Goal: Task Accomplishment & Management: Manage account settings

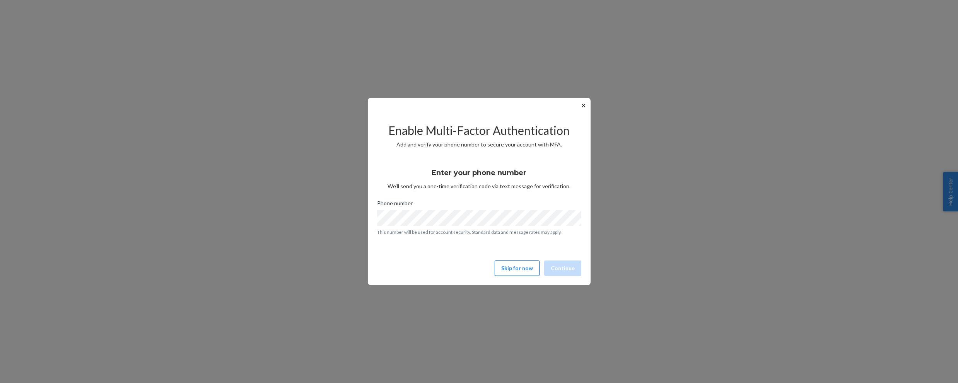
click at [515, 266] on button "Skip for now" at bounding box center [517, 268] width 45 height 15
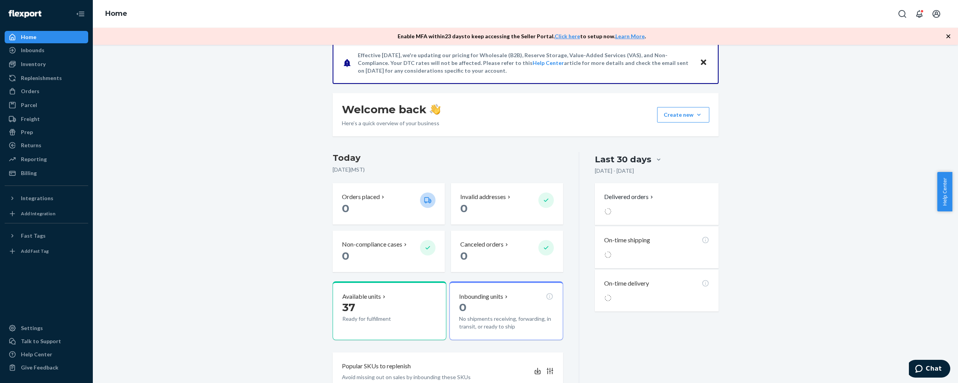
scroll to position [77, 0]
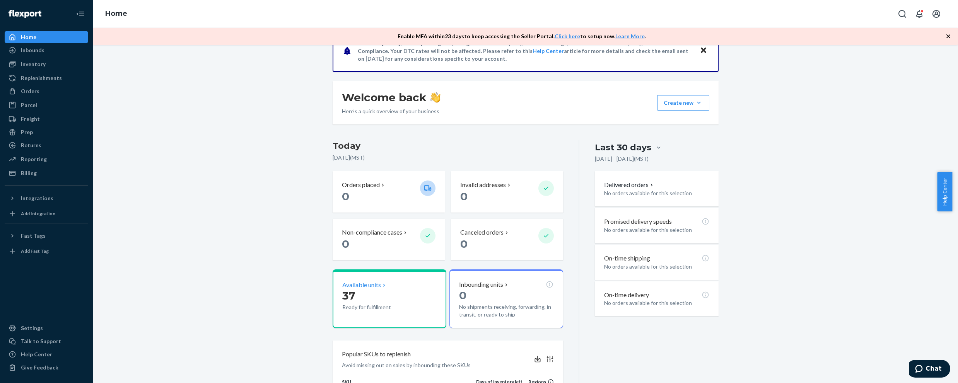
click at [362, 287] on p "Available units" at bounding box center [361, 285] width 39 height 9
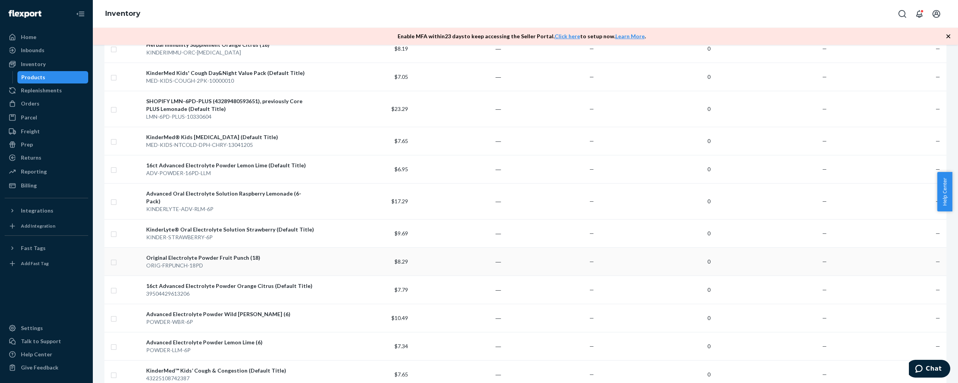
scroll to position [552, 0]
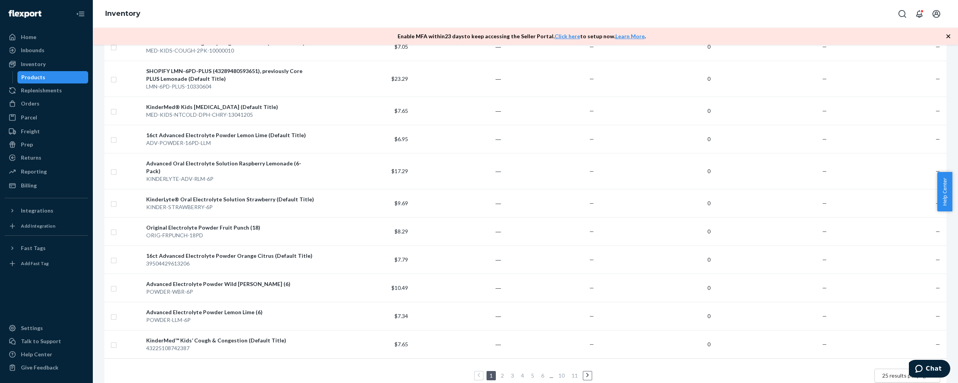
click at [896, 372] on span "25 results per page" at bounding box center [905, 375] width 47 height 7
click at [812, 364] on div "1 2 3 4 5 6 ... 10 11 25 results per page" at bounding box center [526, 376] width 830 height 25
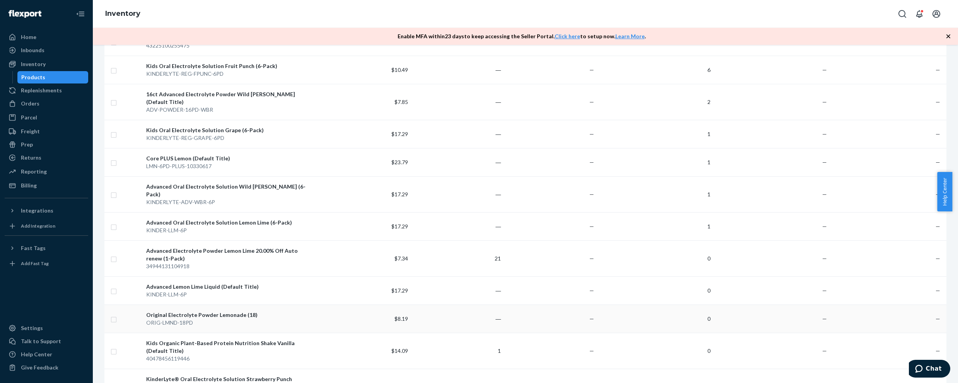
scroll to position [0, 0]
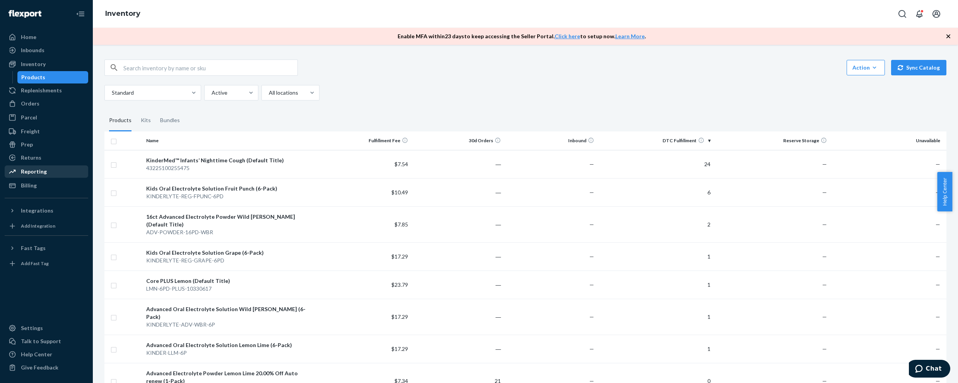
click at [29, 169] on div "Reporting" at bounding box center [34, 172] width 26 height 8
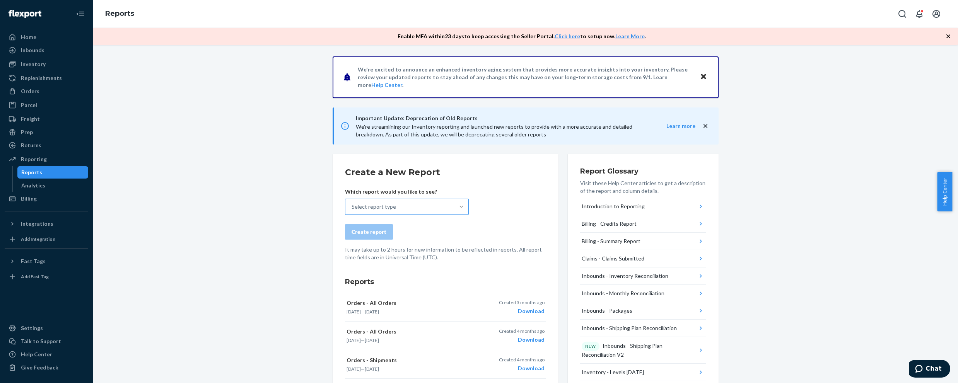
click at [454, 204] on div at bounding box center [461, 207] width 14 height 8
click at [352, 204] on input "Select report type" at bounding box center [352, 207] width 1 height 8
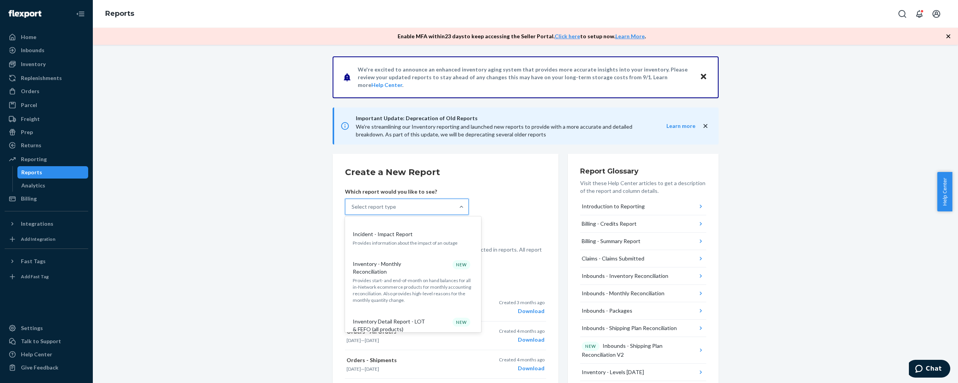
scroll to position [309, 0]
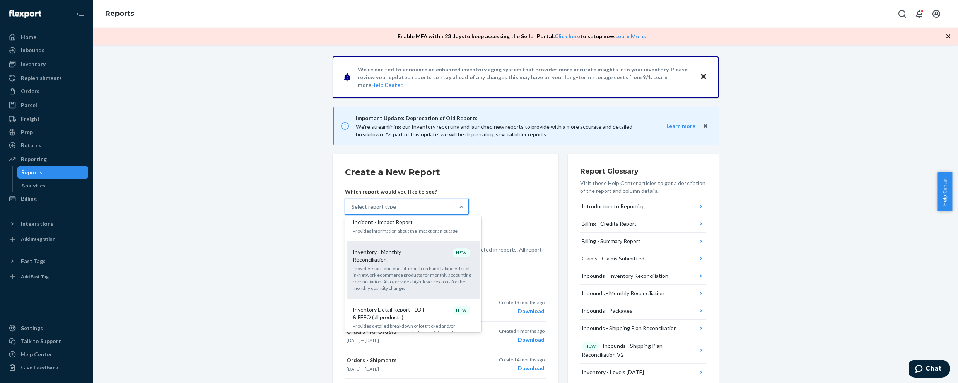
click at [409, 265] on p "Provides start- and end-of-month on hand balances for all in-Network ecommerce …" at bounding box center [413, 278] width 121 height 27
click at [352, 211] on input "option Inventory - Monthly Reconciliation focused, 11 of 33. 33 results availab…" at bounding box center [352, 207] width 1 height 8
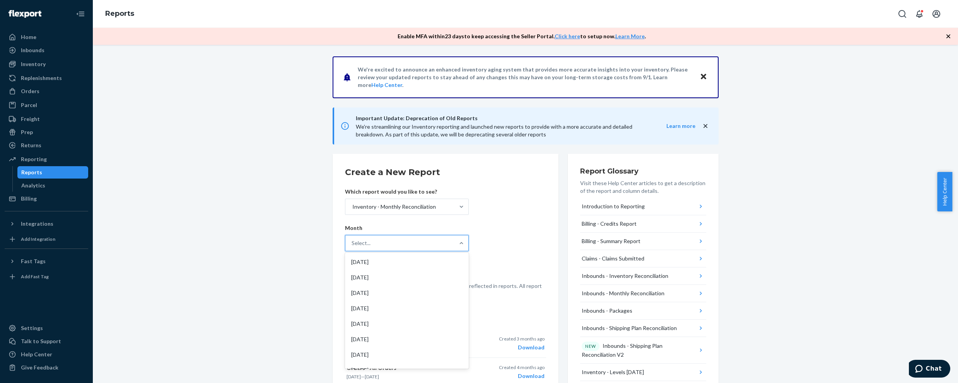
click at [412, 246] on div "Select..." at bounding box center [399, 243] width 109 height 15
click at [352, 246] on input "option [DATE] focused, 1 of 20. 20 results available. Use Up and Down to choose…" at bounding box center [352, 243] width 1 height 8
click at [395, 260] on div "[DATE]" at bounding box center [407, 262] width 121 height 15
click at [352, 247] on input "option [DATE] focused, 1 of 20. 20 results available. Use Up and Down to choose…" at bounding box center [352, 243] width 1 height 8
click at [369, 266] on div "Create report" at bounding box center [369, 269] width 35 height 8
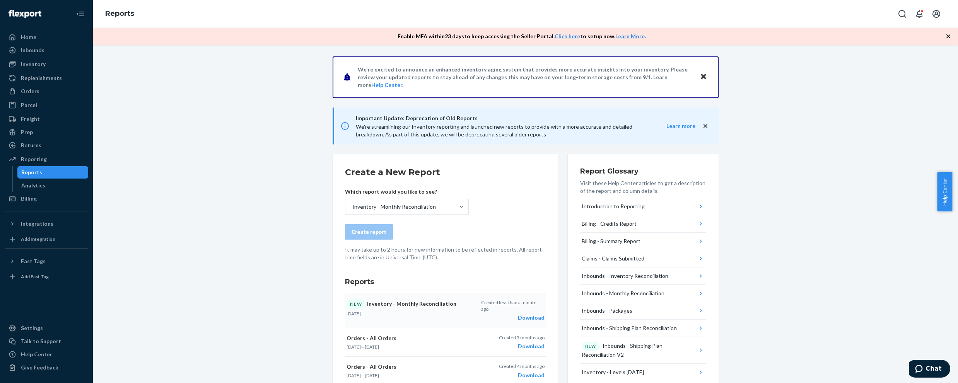
click at [522, 314] on div "Download" at bounding box center [512, 318] width 63 height 8
click at [43, 66] on div "Inventory" at bounding box center [33, 64] width 25 height 8
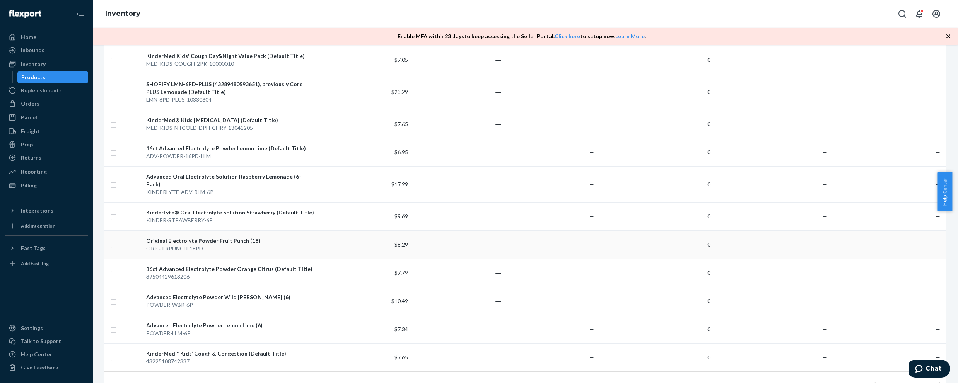
scroll to position [541, 0]
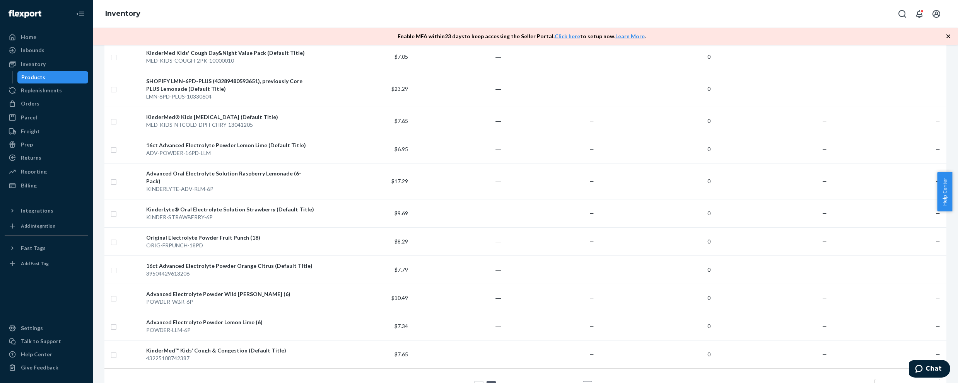
click at [499, 383] on link "2" at bounding box center [502, 386] width 6 height 7
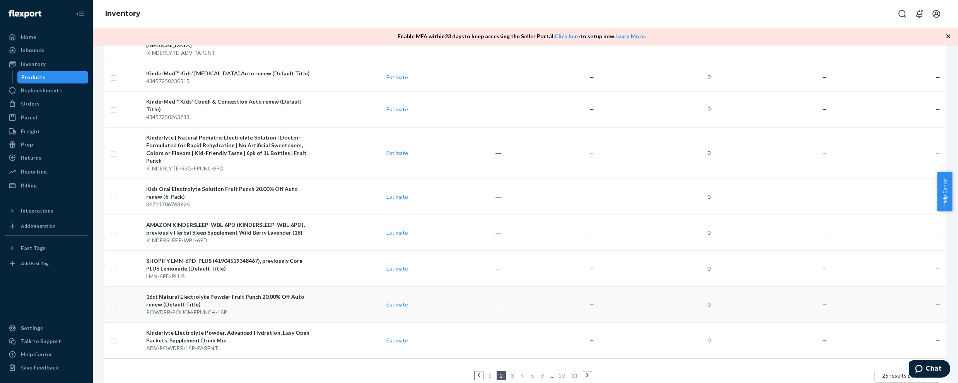
scroll to position [644, 0]
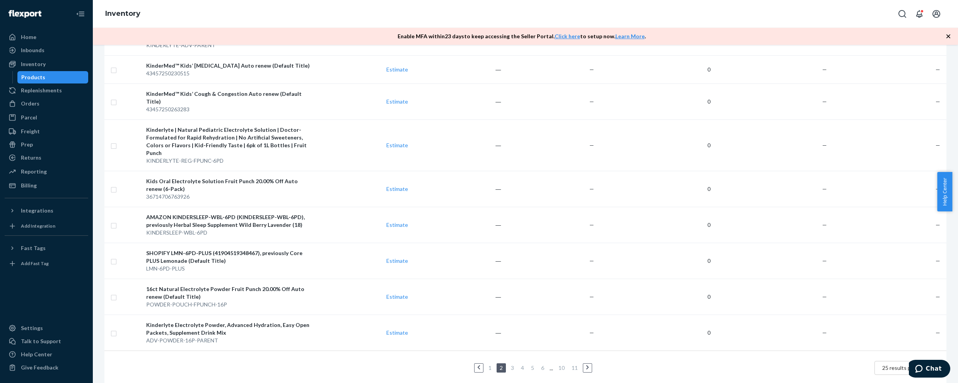
click at [487, 365] on link "1" at bounding box center [490, 368] width 6 height 7
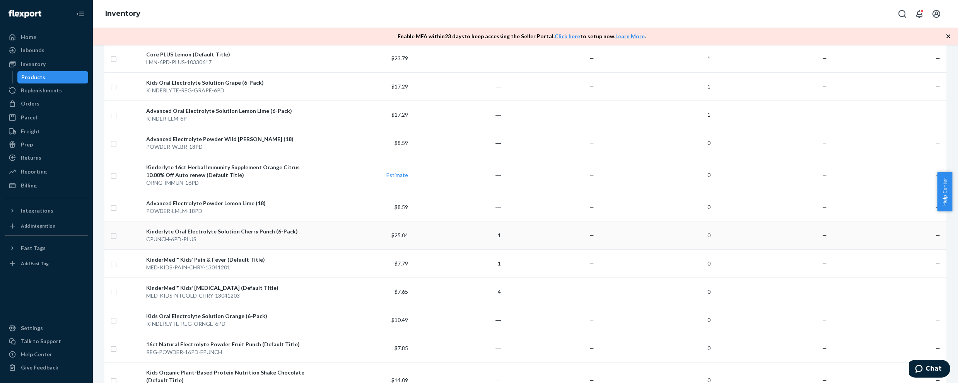
scroll to position [0, 0]
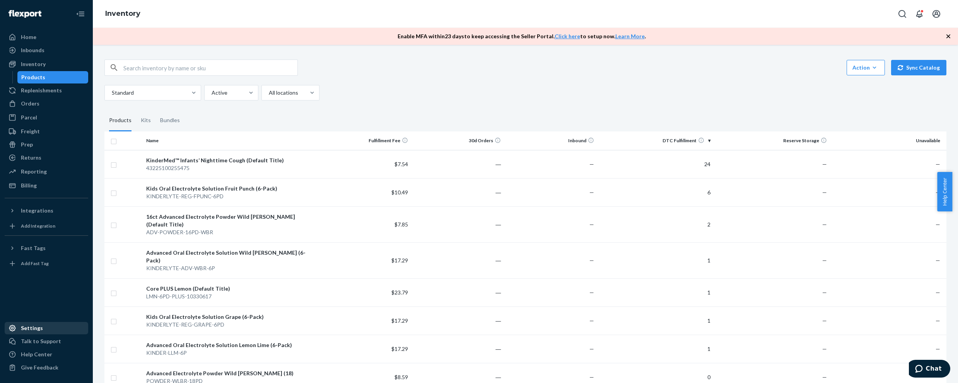
click at [34, 330] on div "Settings" at bounding box center [32, 329] width 22 height 8
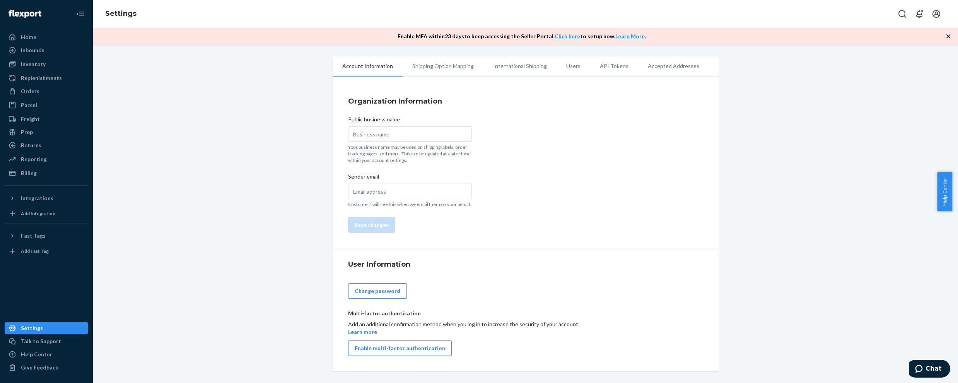
click at [569, 65] on li "Users" at bounding box center [574, 65] width 34 height 19
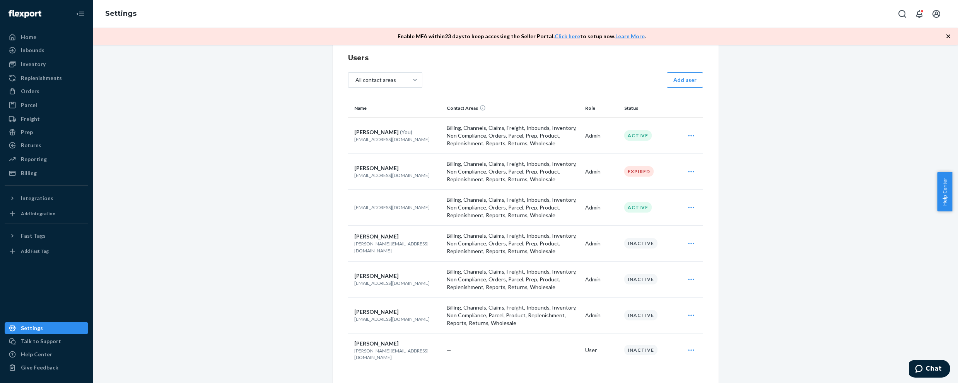
scroll to position [45, 0]
click at [687, 171] on icon "Open user actions" at bounding box center [691, 170] width 8 height 8
click at [639, 207] on span "Delete" at bounding box center [656, 205] width 48 height 5
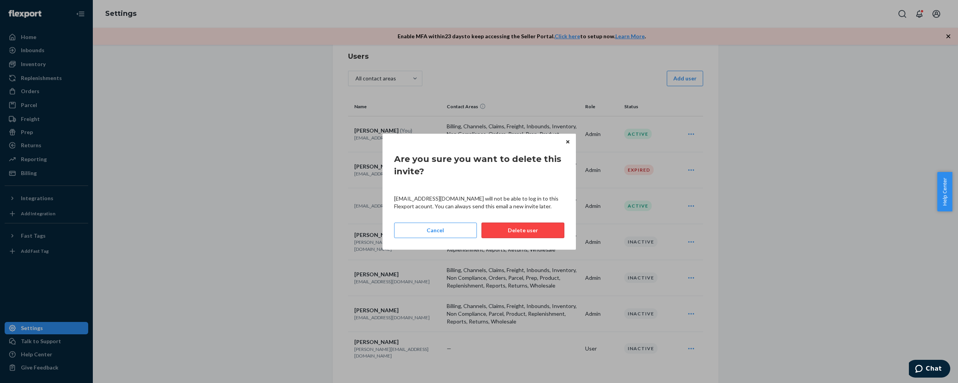
click at [540, 225] on button "Delete user" at bounding box center [523, 230] width 83 height 15
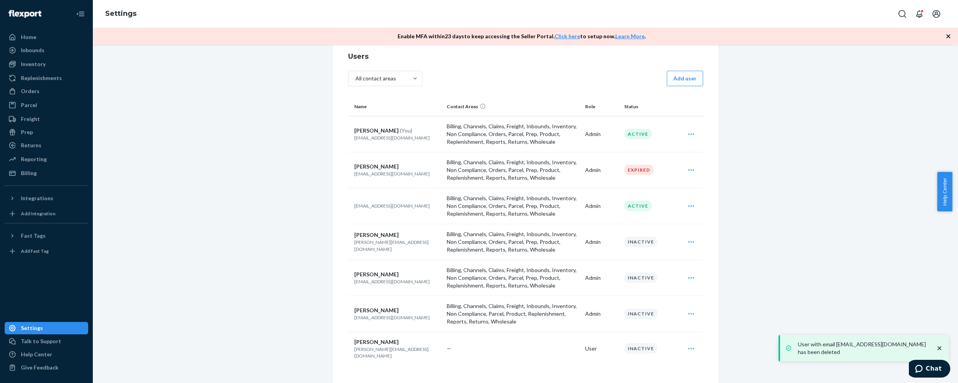
scroll to position [9, 0]
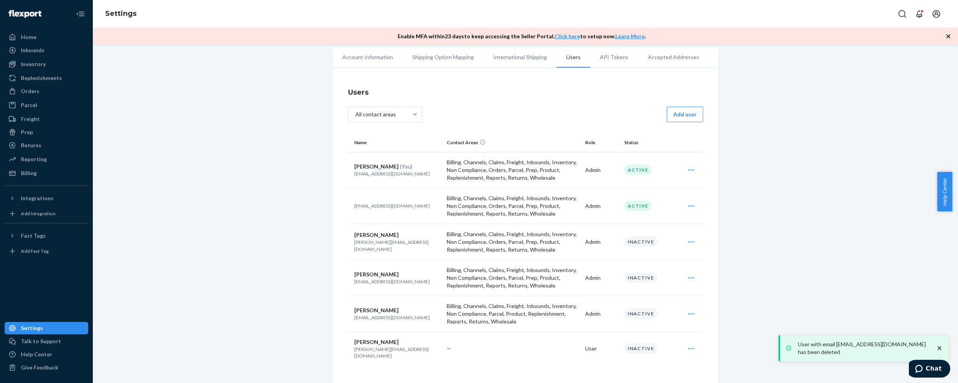
click at [32, 29] on div "Home Inbounds Shipping Plans Problems Inventory Products Replenishments Orders …" at bounding box center [46, 191] width 93 height 383
click at [32, 34] on div "Home" at bounding box center [28, 37] width 15 height 8
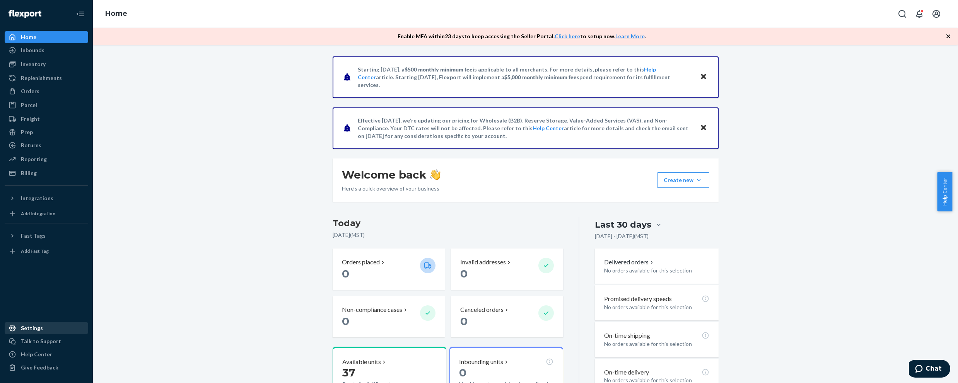
click at [50, 328] on div "Settings" at bounding box center [46, 328] width 82 height 11
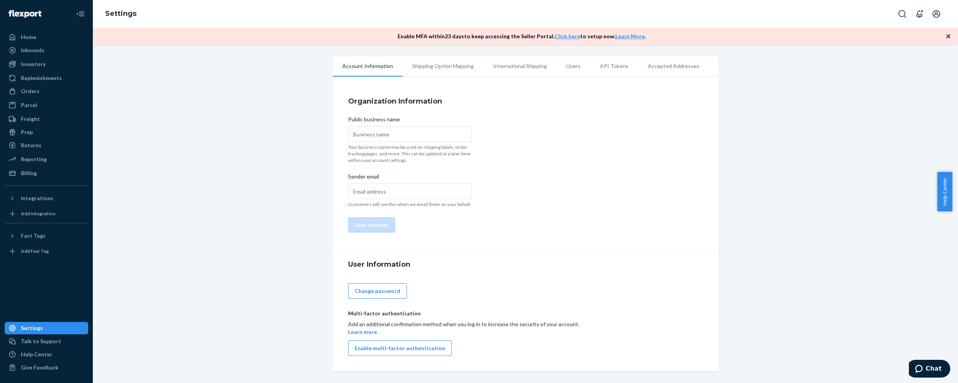
click at [565, 69] on li "Users" at bounding box center [574, 65] width 34 height 19
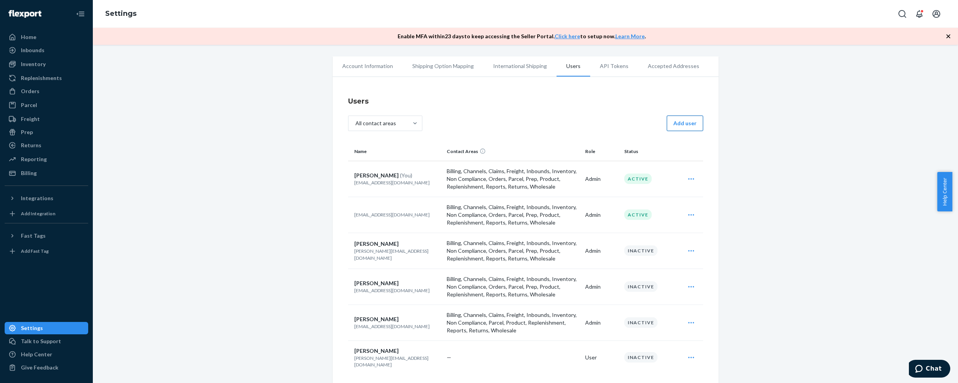
click at [692, 120] on button "Add user" at bounding box center [685, 123] width 36 height 15
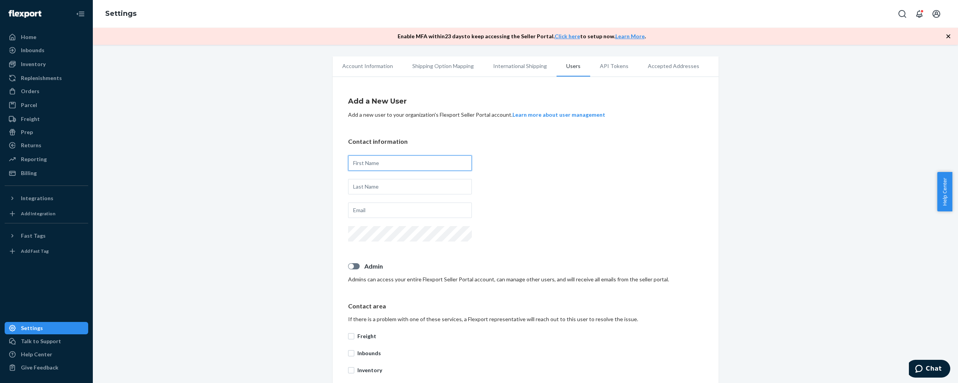
click at [427, 162] on input "text" at bounding box center [410, 162] width 124 height 15
type input "[PERSON_NAME]"
type input "[EMAIL_ADDRESS][DOMAIN_NAME]"
click at [349, 268] on div at bounding box center [350, 266] width 5 height 5
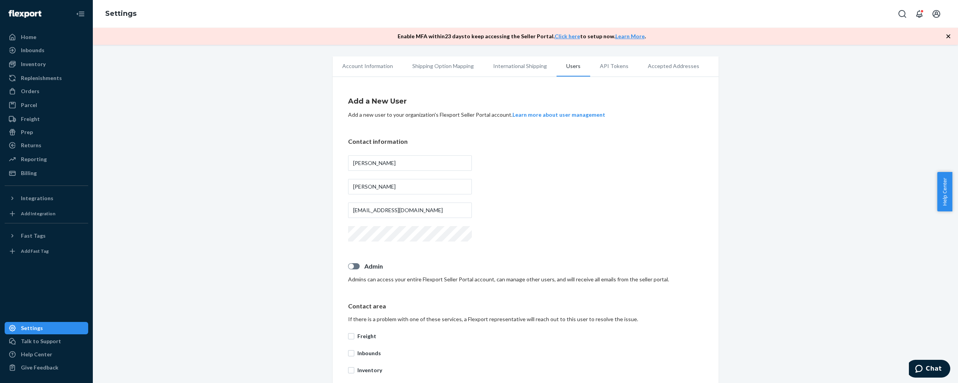
checkbox input "true"
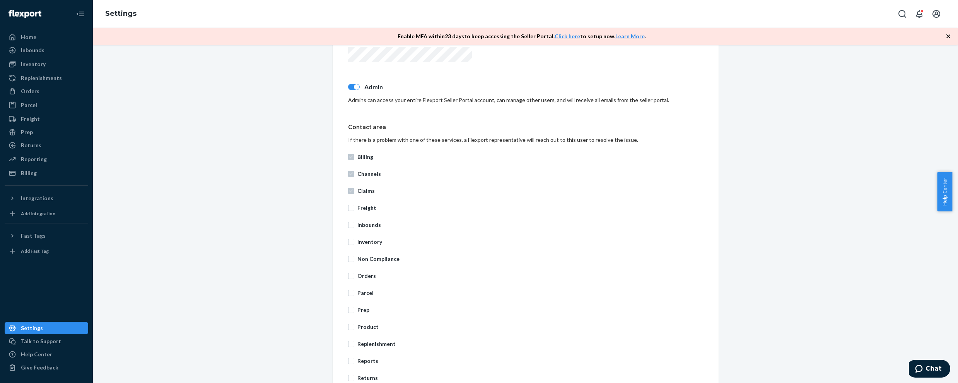
scroll to position [193, 0]
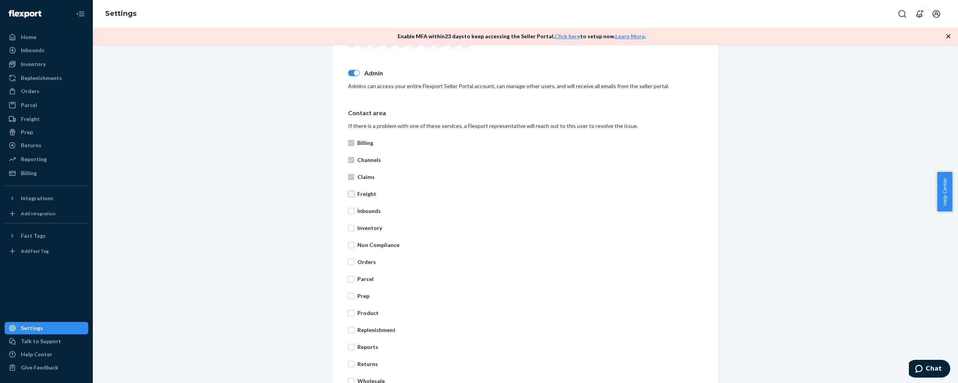
click at [348, 193] on input "Freight" at bounding box center [351, 194] width 6 height 6
checkbox input "true"
drag, startPoint x: 348, startPoint y: 213, endPoint x: 348, endPoint y: 223, distance: 10.1
click at [348, 214] on label "Inbounds" at bounding box center [525, 211] width 355 height 8
click at [348, 214] on input "Inbounds" at bounding box center [351, 211] width 6 height 6
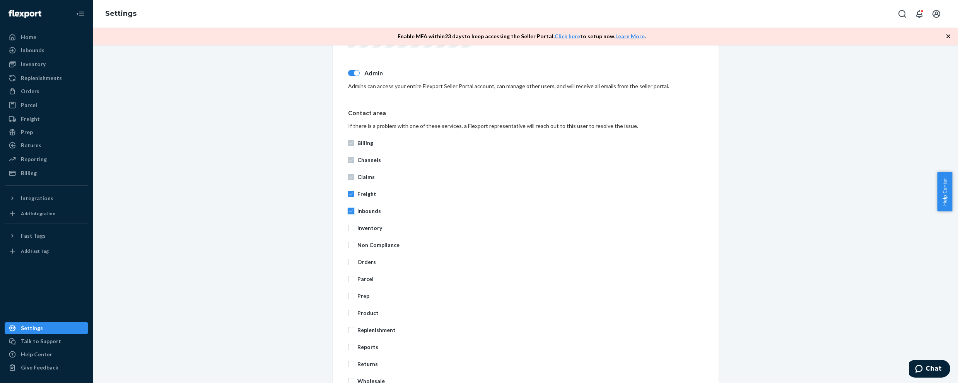
checkbox input "true"
drag, startPoint x: 349, startPoint y: 226, endPoint x: 348, endPoint y: 239, distance: 13.6
click at [349, 226] on input "Inventory" at bounding box center [351, 228] width 6 height 6
checkbox input "true"
drag, startPoint x: 348, startPoint y: 247, endPoint x: 348, endPoint y: 260, distance: 12.8
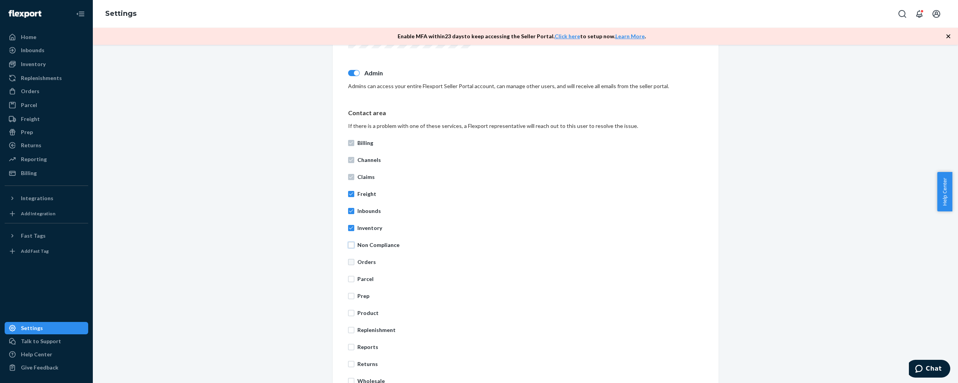
click at [348, 248] on input "Non Compliance" at bounding box center [351, 245] width 6 height 6
checkbox input "true"
drag, startPoint x: 347, startPoint y: 263, endPoint x: 347, endPoint y: 271, distance: 8.1
click at [348, 263] on input "Orders" at bounding box center [351, 262] width 6 height 6
checkbox input "true"
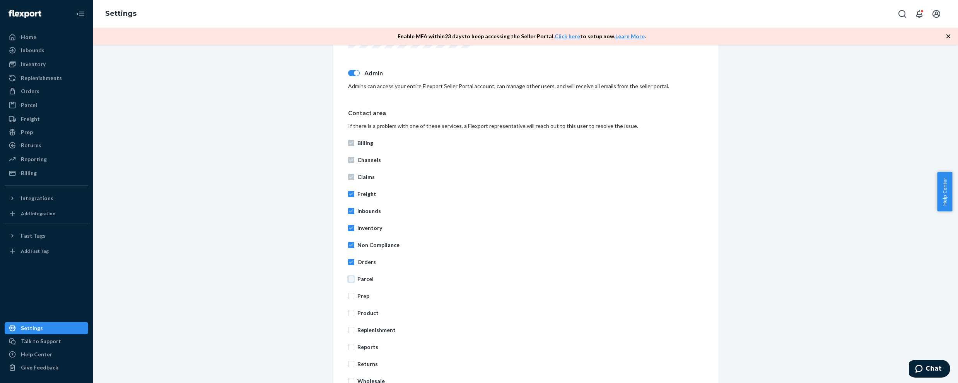
click at [348, 279] on input "Parcel" at bounding box center [351, 279] width 6 height 6
checkbox input "true"
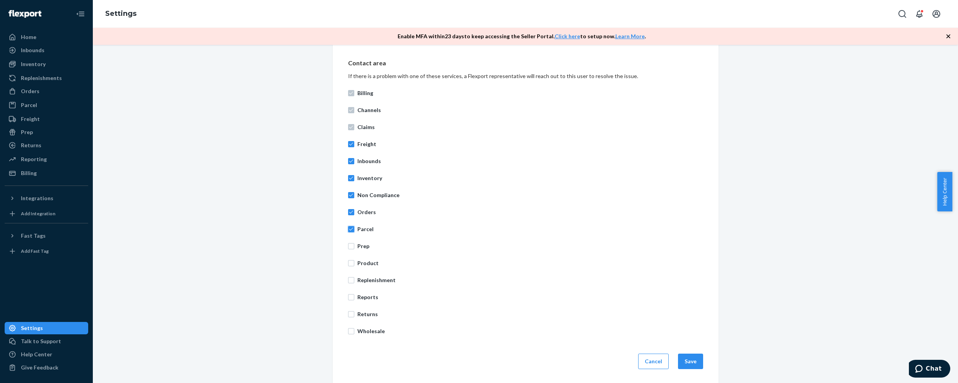
scroll to position [245, 0]
click at [348, 244] on input "Prep" at bounding box center [351, 245] width 6 height 6
checkbox input "true"
click at [349, 260] on input "Product" at bounding box center [351, 262] width 6 height 6
checkbox input "true"
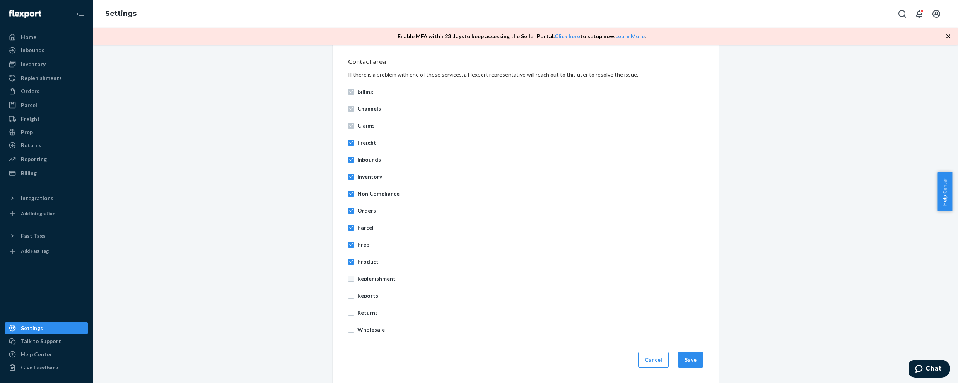
drag, startPoint x: 347, startPoint y: 272, endPoint x: 349, endPoint y: 280, distance: 8.3
click at [348, 273] on div "Billing Channels Claims Freight Inbounds Inventory Non Compliance Orders Parcel…" at bounding box center [525, 210] width 355 height 255
click at [349, 280] on input "Replenishment" at bounding box center [351, 279] width 6 height 6
checkbox input "true"
click at [351, 293] on input "Reports" at bounding box center [351, 296] width 6 height 6
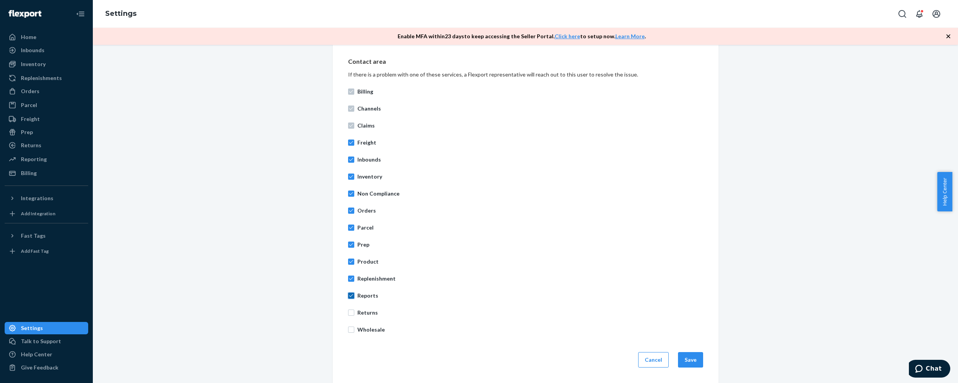
checkbox input "true"
click at [351, 316] on label "Returns" at bounding box center [525, 313] width 355 height 8
click at [351, 316] on input "Returns" at bounding box center [351, 313] width 6 height 6
checkbox input "true"
click at [351, 333] on label "Wholesale" at bounding box center [525, 330] width 355 height 8
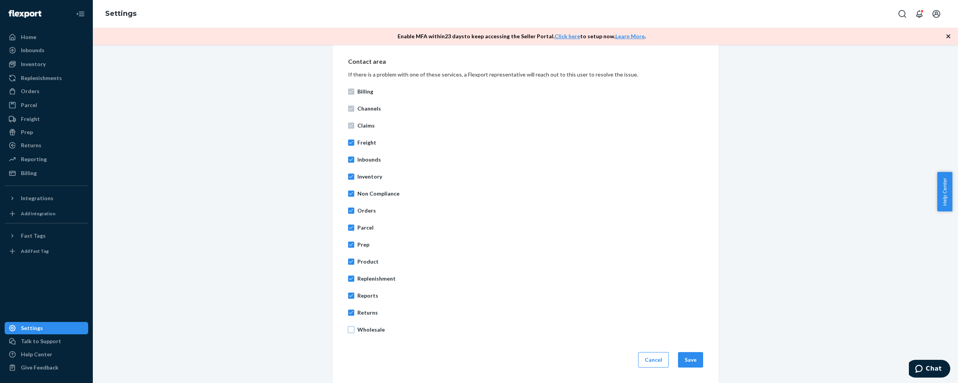
click at [351, 333] on input "Wholesale" at bounding box center [351, 330] width 6 height 6
checkbox input "true"
drag, startPoint x: 684, startPoint y: 358, endPoint x: 690, endPoint y: 352, distance: 7.9
click at [683, 358] on button "Save" at bounding box center [690, 359] width 25 height 15
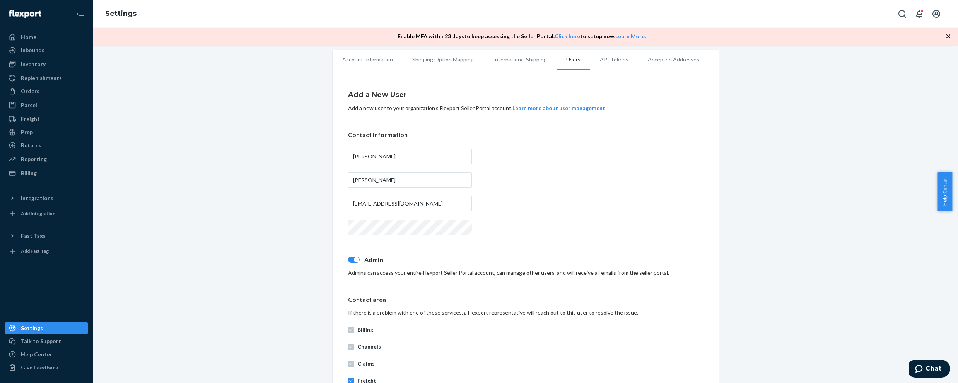
scroll to position [0, 0]
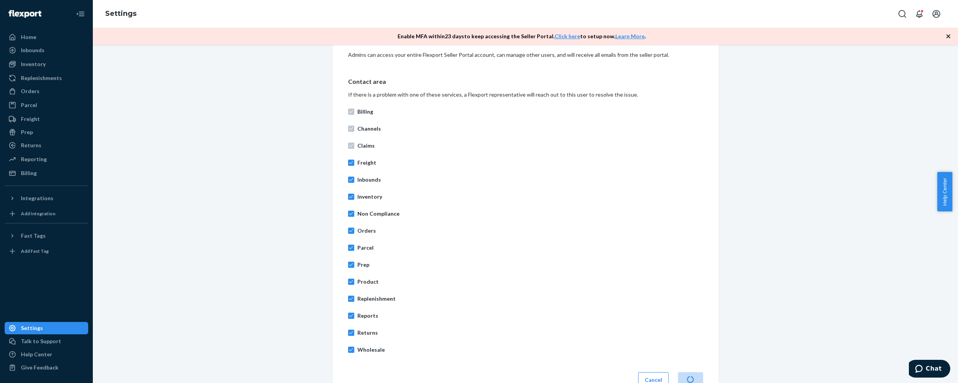
scroll to position [9, 0]
